Goal: Task Accomplishment & Management: Manage account settings

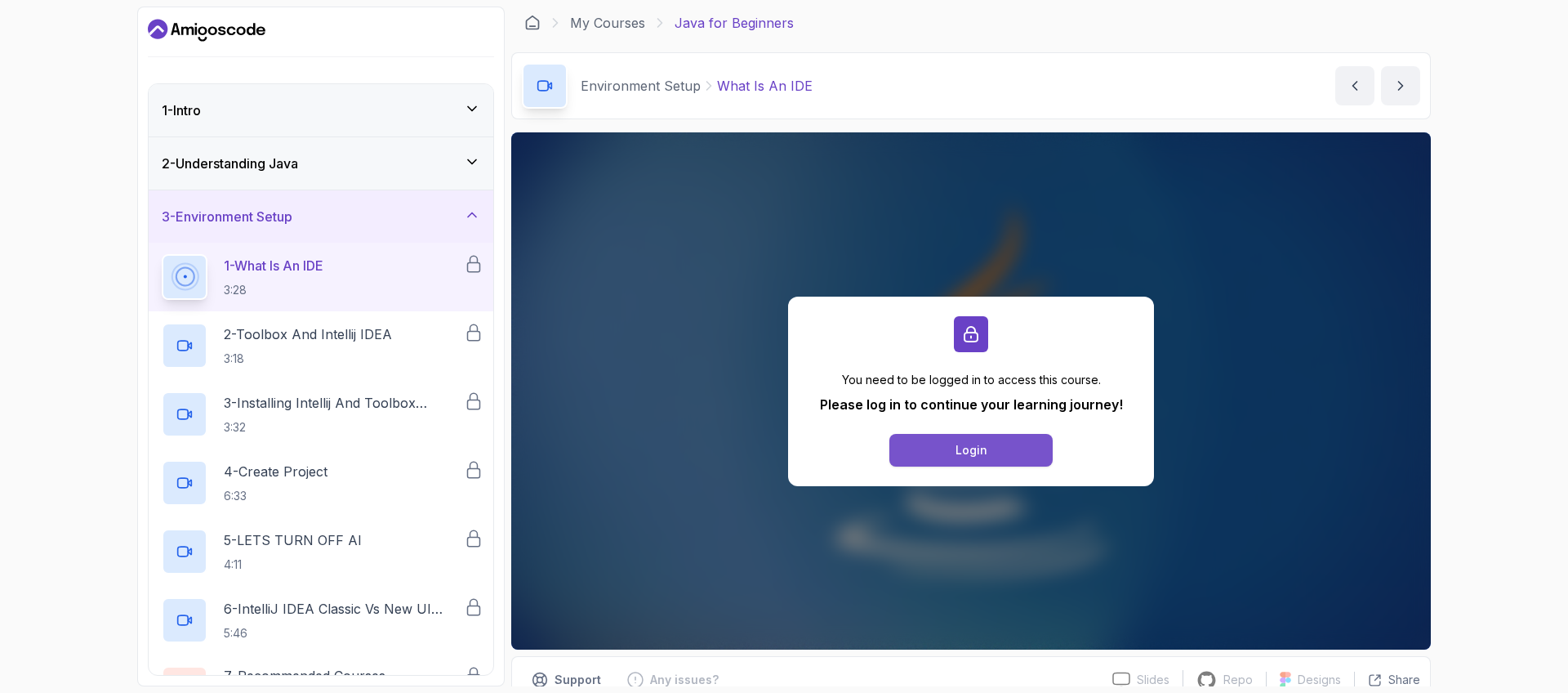
click at [1028, 465] on button "Login" at bounding box center [970, 450] width 163 height 33
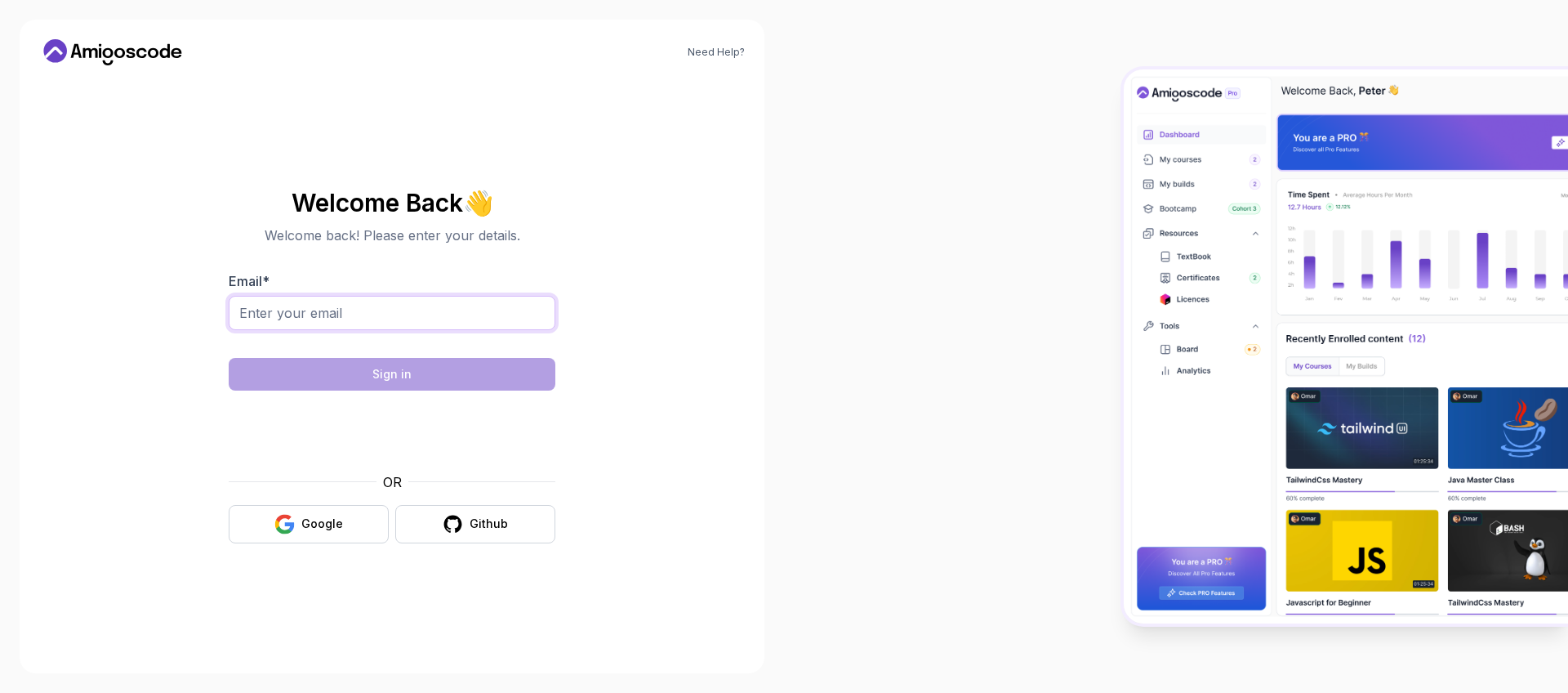
click at [480, 311] on input "Email *" at bounding box center [392, 312] width 327 height 34
click at [681, 338] on div "Need Help? Welcome Back 👋 Welcome back! Please enter your details. Email * Sign…" at bounding box center [392, 346] width 745 height 654
